Goal: Navigation & Orientation: Find specific page/section

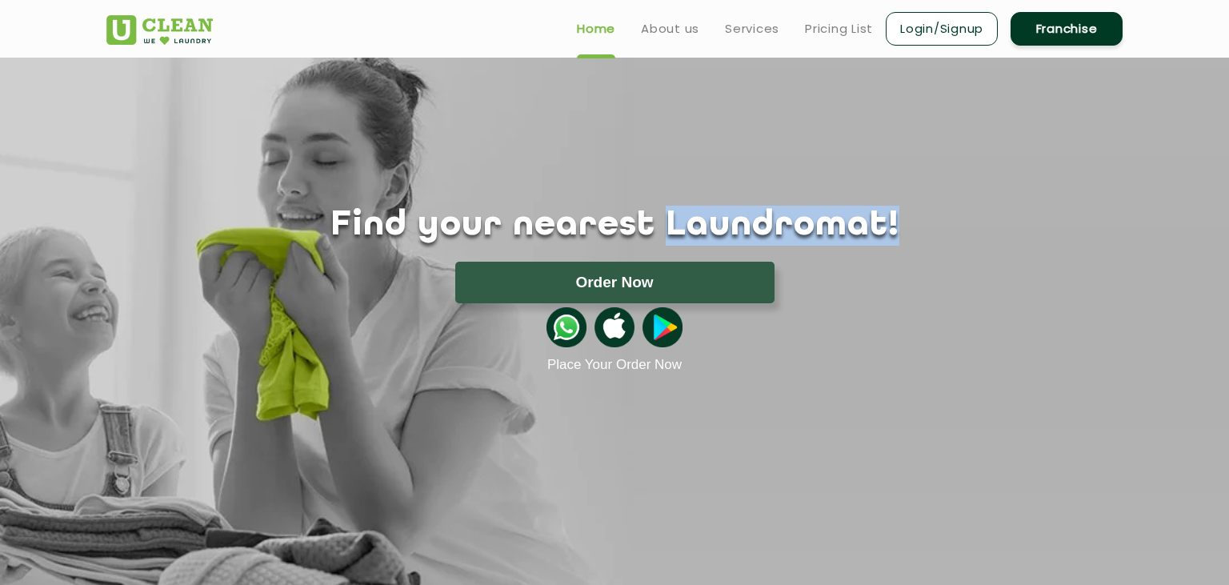
drag, startPoint x: 658, startPoint y: 219, endPoint x: 845, endPoint y: 219, distance: 187.2
click at [845, 219] on h1 "Find your nearest Laundromat!" at bounding box center [614, 226] width 1040 height 40
click at [650, 27] on link "About us" at bounding box center [670, 28] width 58 height 19
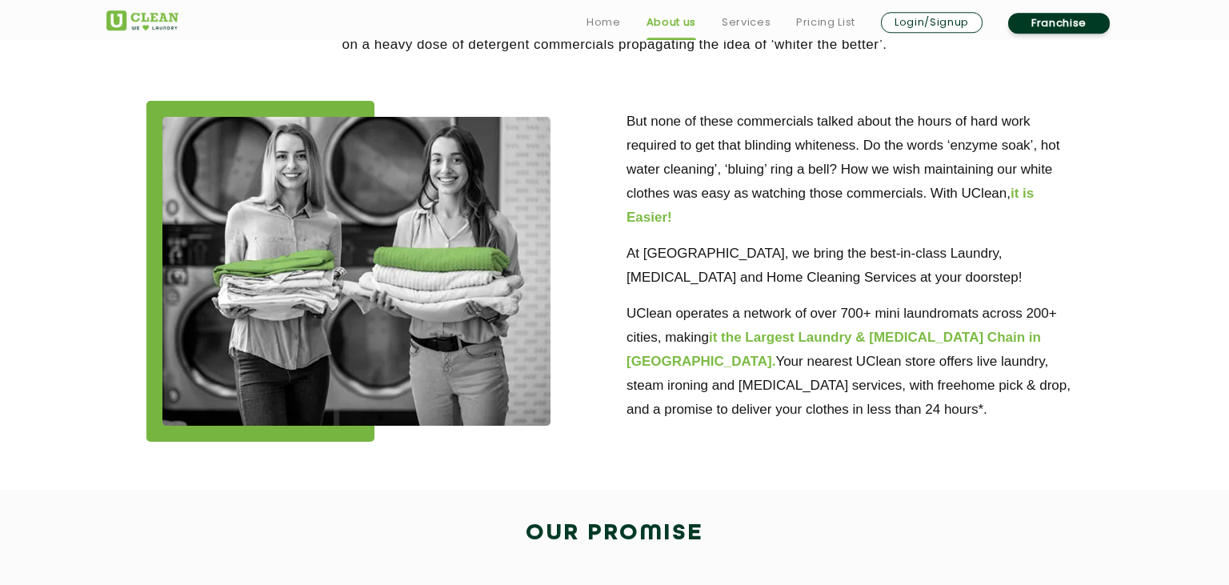
scroll to position [422, 0]
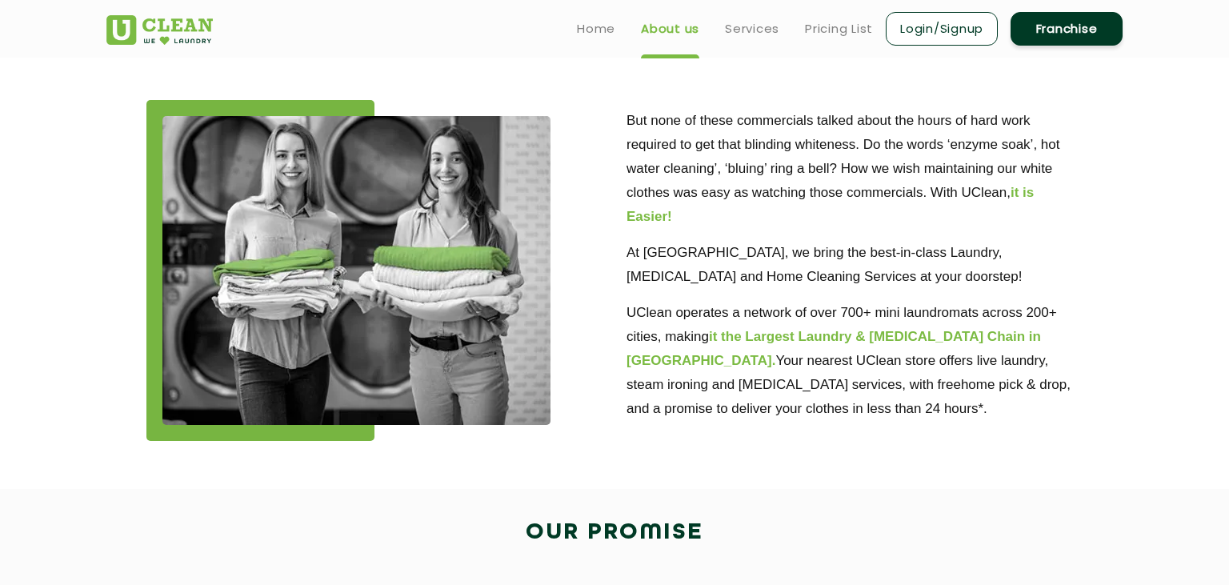
click at [901, 310] on p "UClean operates a network of over 700+ mini laundromats across 200+ cities, mak…" at bounding box center [855, 361] width 456 height 120
click at [907, 311] on p "UClean operates a network of over 700+ mini laundromats across 200+ cities, mak…" at bounding box center [855, 361] width 456 height 120
drag, startPoint x: 906, startPoint y: 311, endPoint x: 976, endPoint y: 318, distance: 70.8
click at [976, 318] on p "UClean operates a network of over 700+ mini laundromats across 200+ cities, mak…" at bounding box center [855, 361] width 456 height 120
click at [947, 318] on p "UClean operates a network of over 700+ mini laundromats across 200+ cities, mak…" at bounding box center [855, 361] width 456 height 120
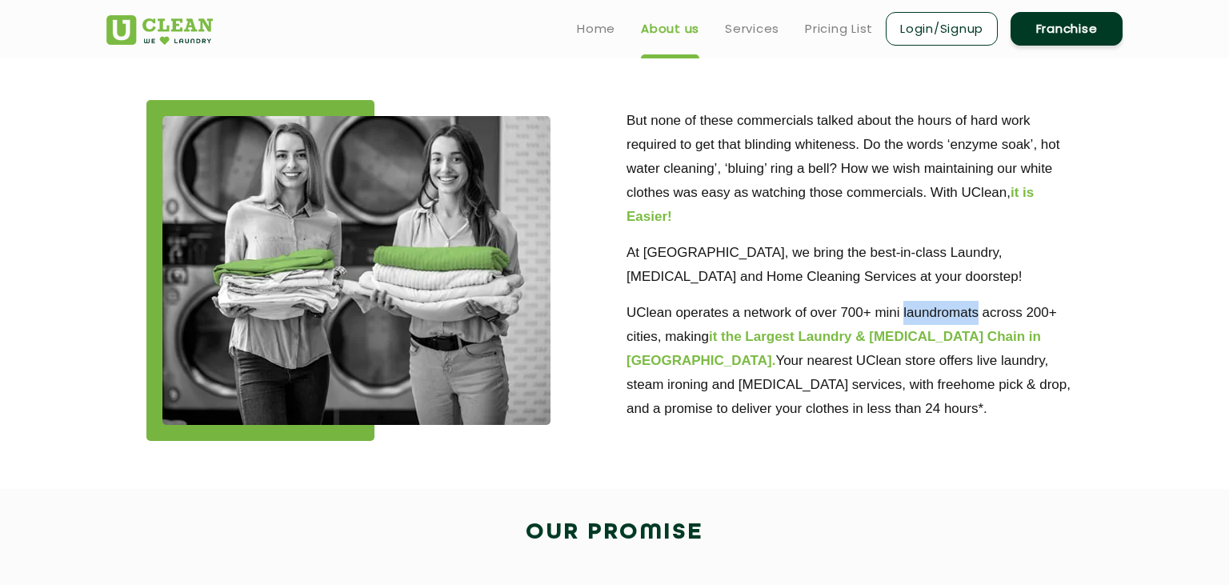
drag, startPoint x: 903, startPoint y: 313, endPoint x: 979, endPoint y: 315, distance: 75.3
click at [979, 315] on p "UClean operates a network of over 700+ mini laundromats across 200+ cities, mak…" at bounding box center [855, 361] width 456 height 120
copy p "laundromats"
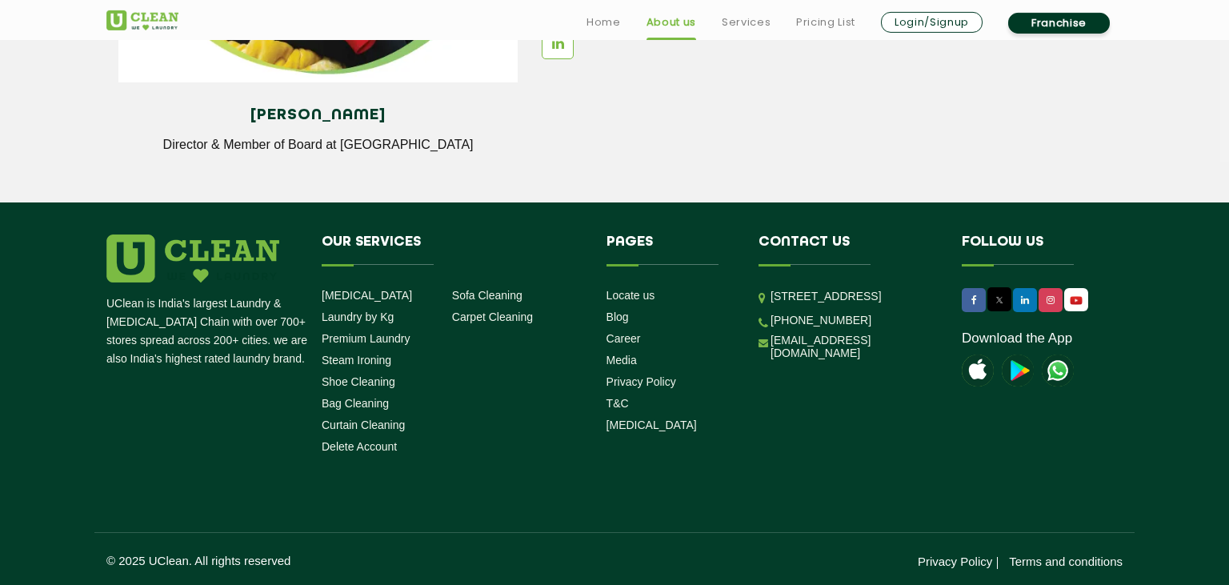
scroll to position [2279, 0]
click at [627, 338] on link "Career" at bounding box center [623, 337] width 34 height 13
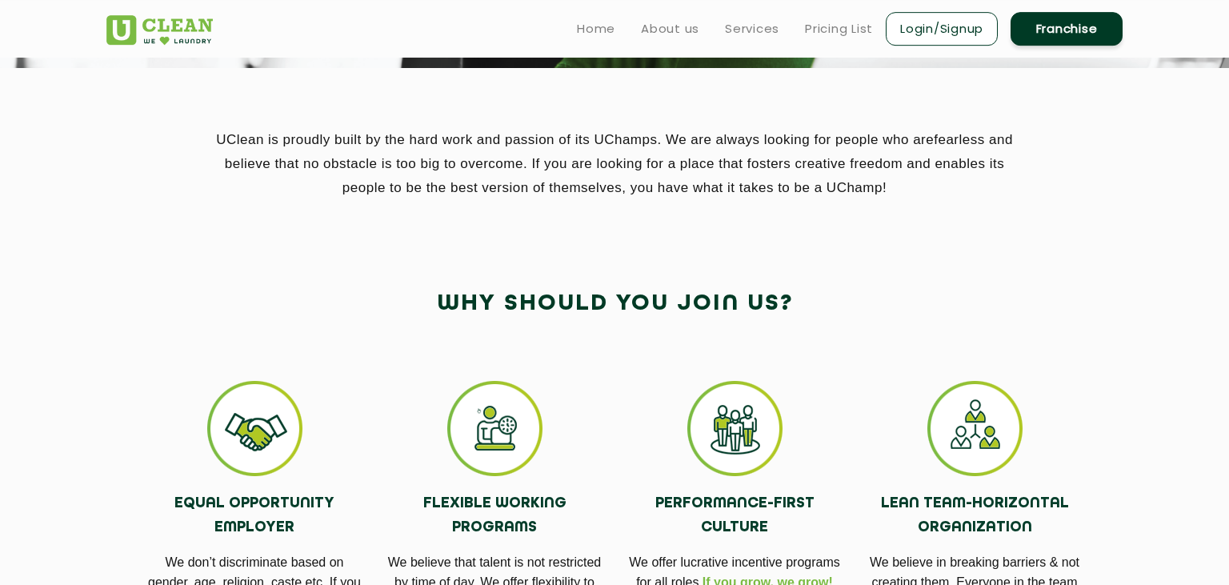
scroll to position [150, 0]
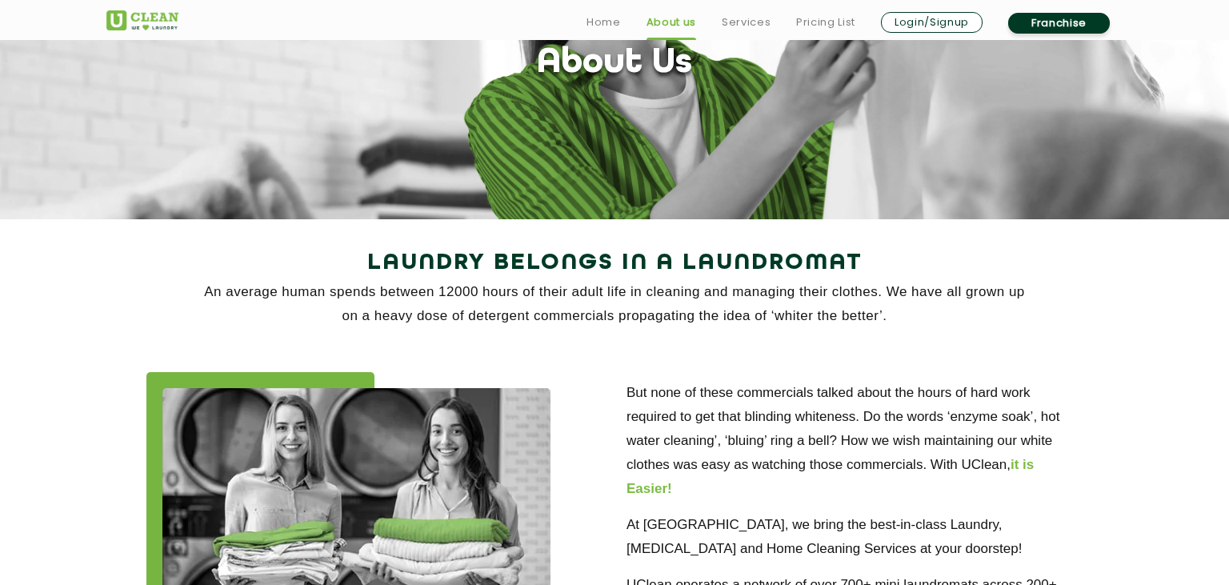
scroll to position [2279, 0]
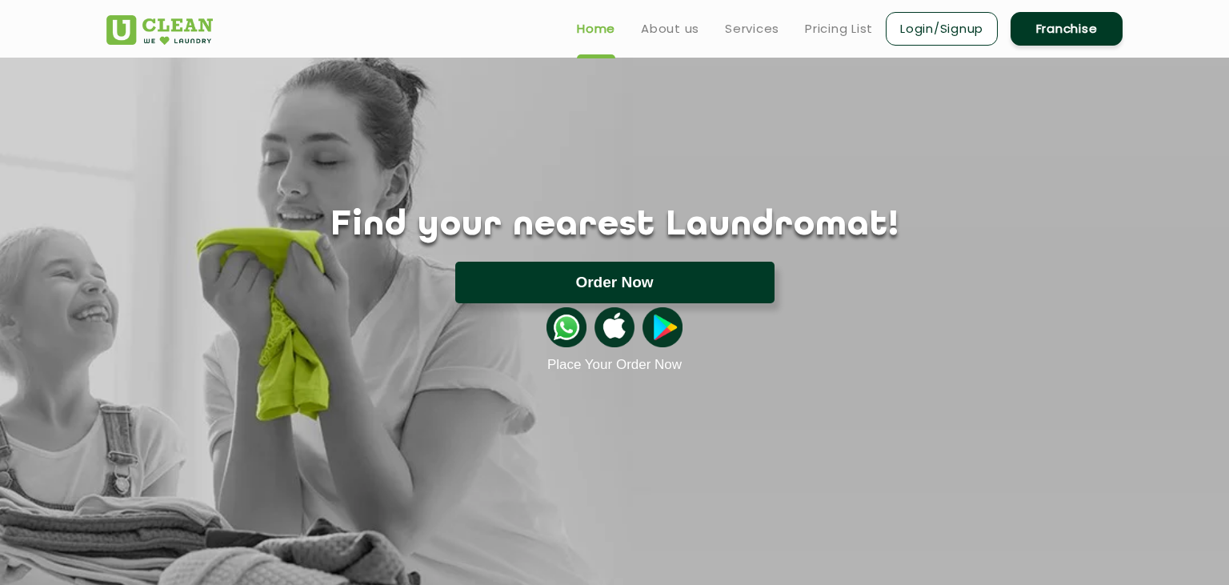
click at [644, 279] on button "Order Now" at bounding box center [614, 283] width 319 height 42
